Goal: Transaction & Acquisition: Download file/media

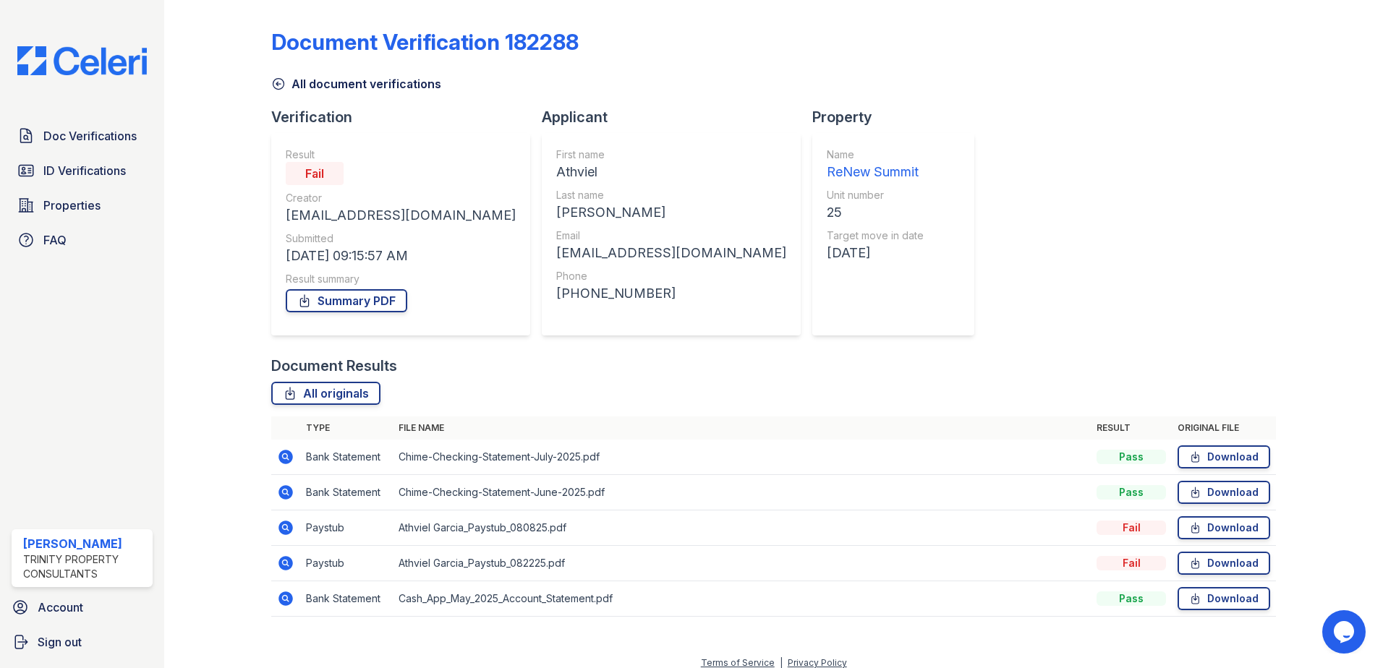
scroll to position [12, 0]
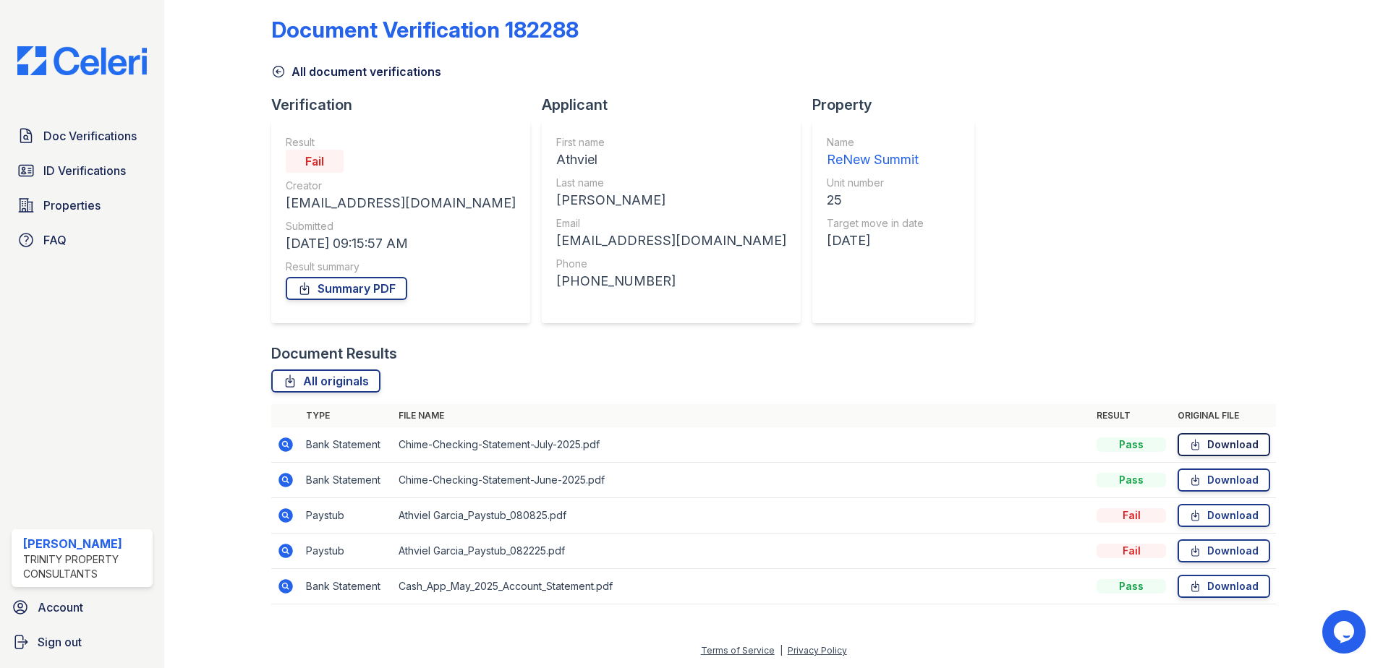
click at [1203, 446] on link "Download" at bounding box center [1224, 444] width 93 height 23
click at [1201, 480] on link "Download" at bounding box center [1224, 480] width 93 height 23
click at [1217, 584] on link "Download" at bounding box center [1224, 586] width 93 height 23
click at [1204, 520] on link "Download" at bounding box center [1224, 515] width 93 height 23
click at [61, 132] on span "Doc Verifications" at bounding box center [89, 135] width 93 height 17
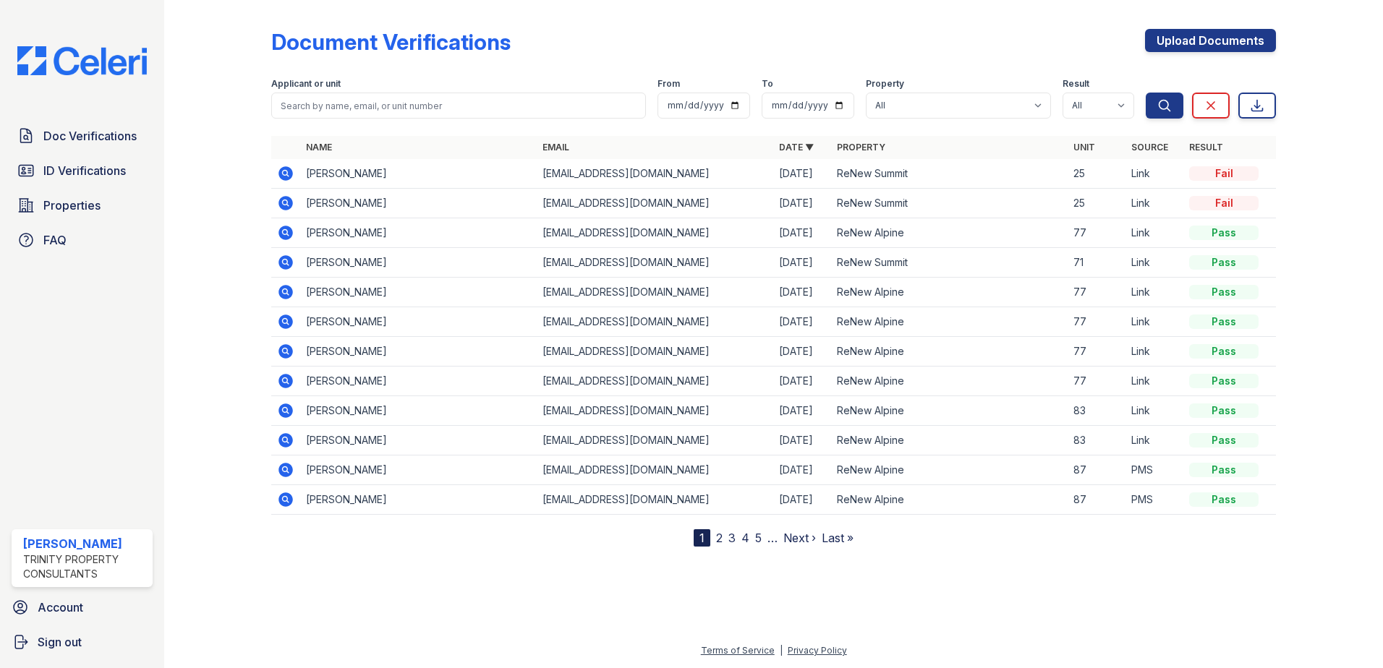
click at [283, 203] on icon at bounding box center [285, 203] width 17 height 17
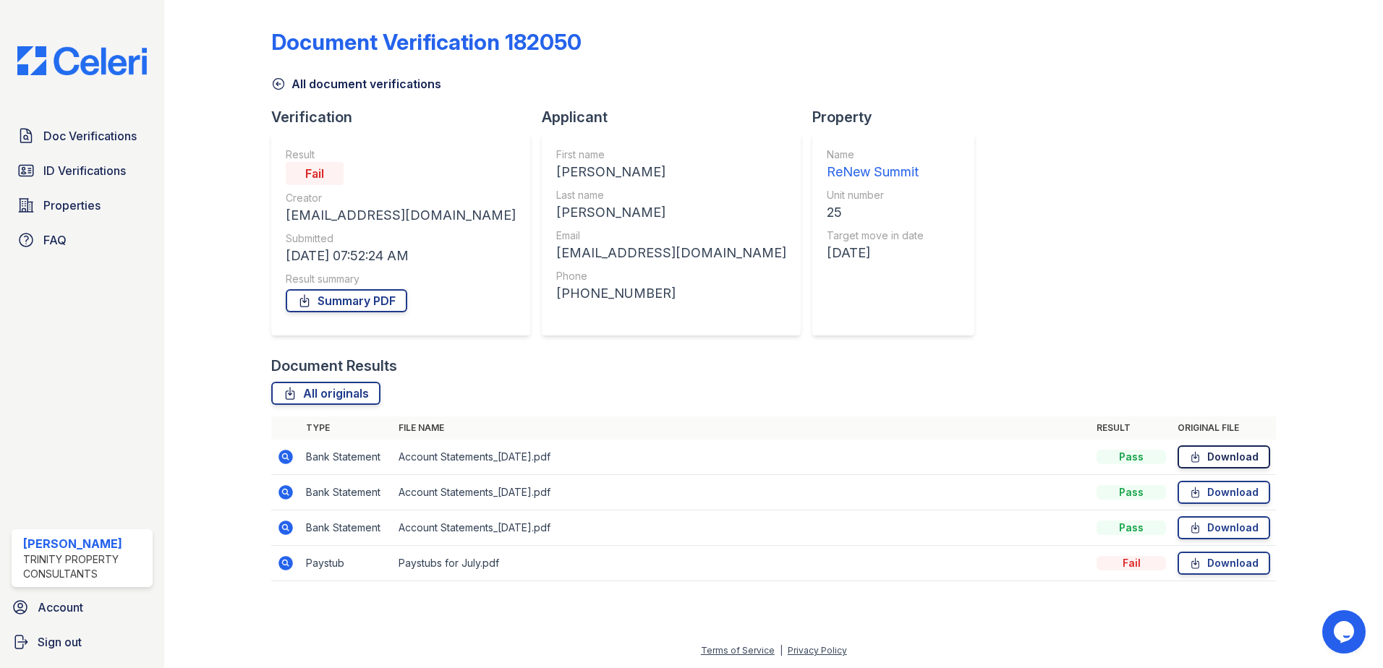
click at [1222, 461] on link "Download" at bounding box center [1224, 457] width 93 height 23
click at [1250, 496] on link "Download" at bounding box center [1224, 492] width 93 height 23
click at [1201, 527] on icon at bounding box center [1195, 528] width 12 height 14
